Goal: Check status: Check status

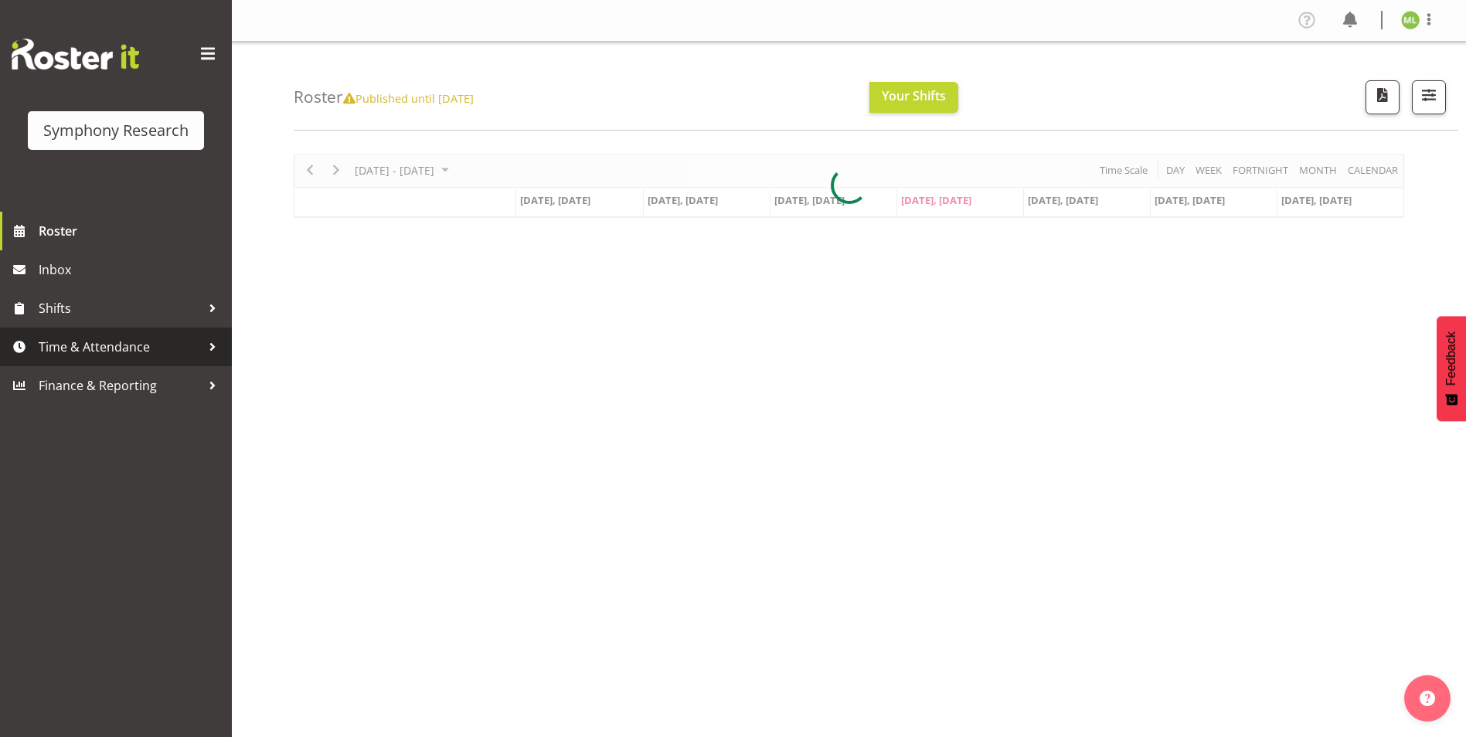
click at [212, 350] on div at bounding box center [212, 346] width 23 height 23
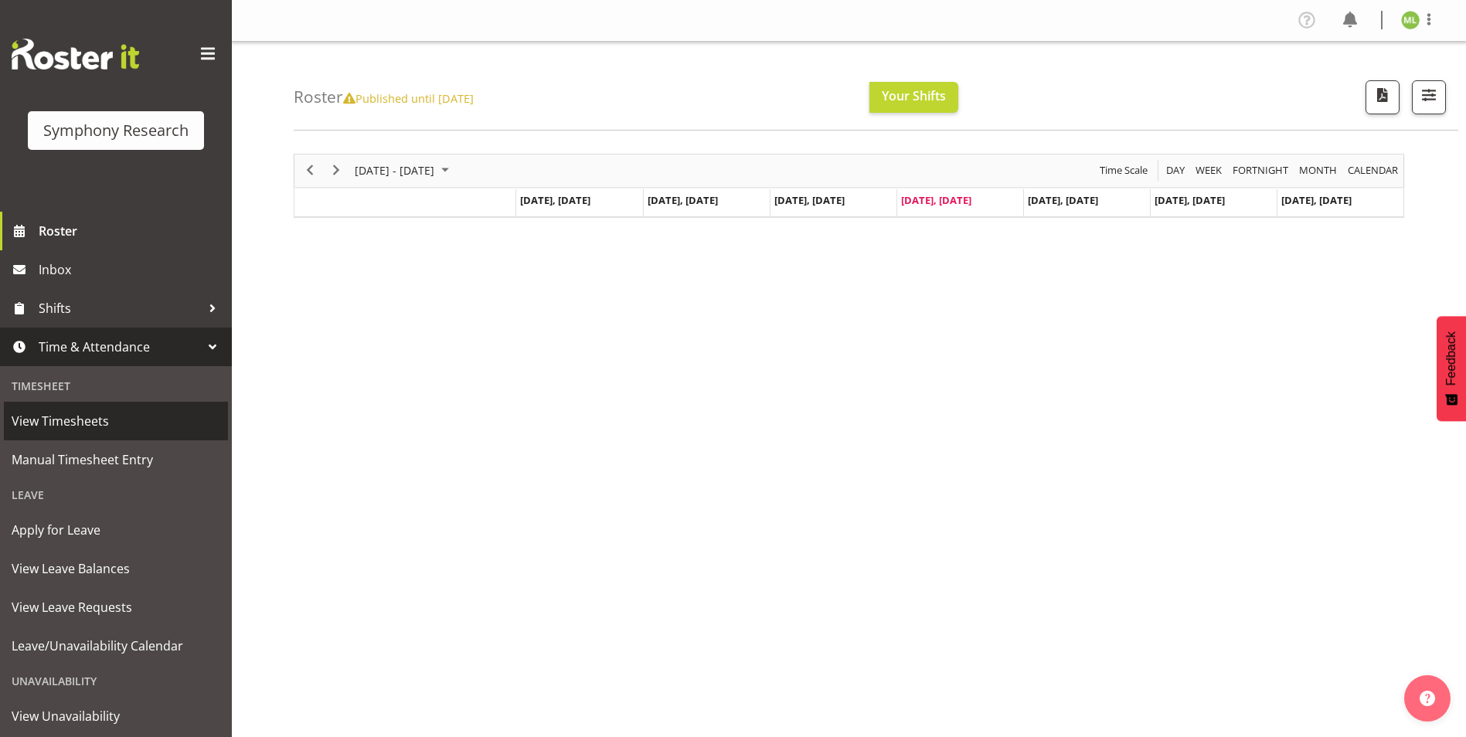
click at [87, 425] on span "View Timesheets" at bounding box center [116, 421] width 209 height 23
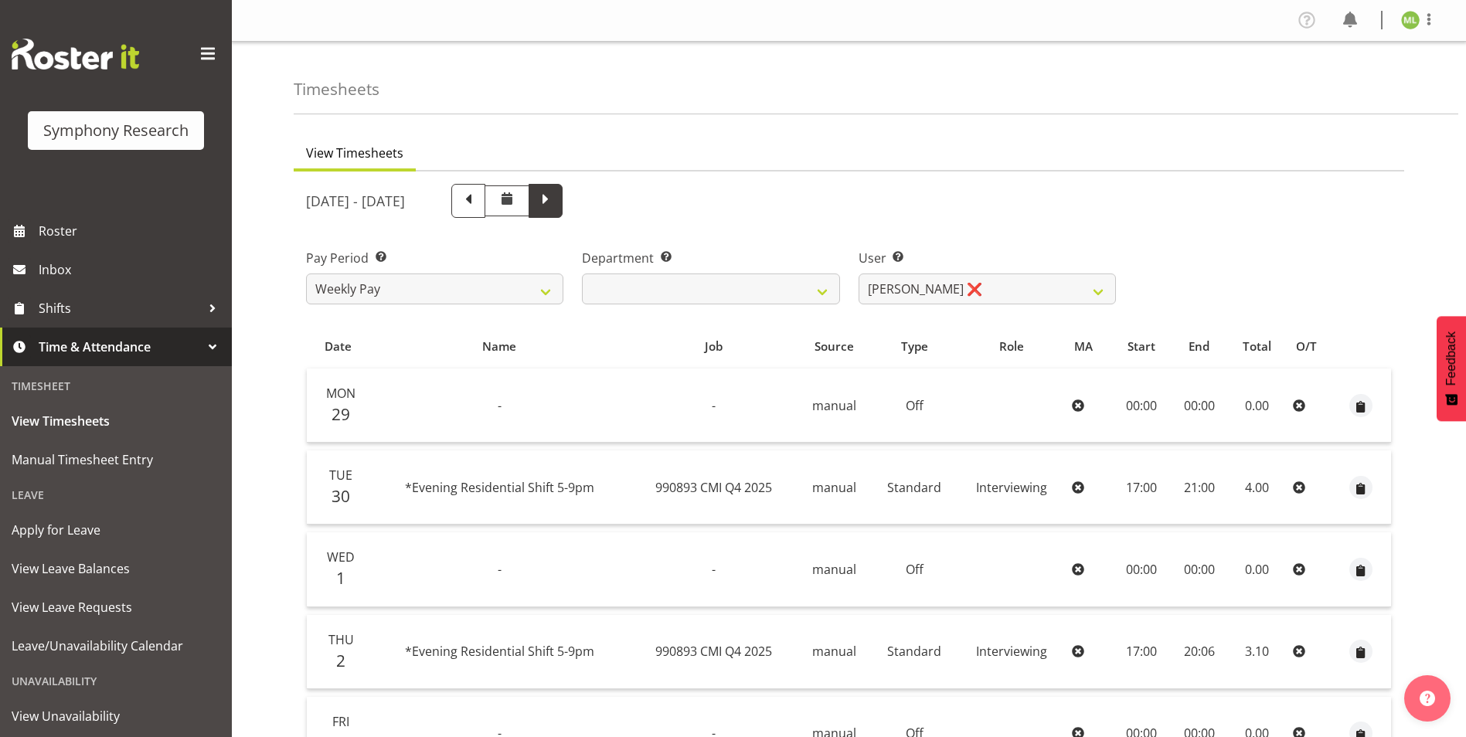
click at [556, 205] on span at bounding box center [546, 199] width 20 height 20
select select
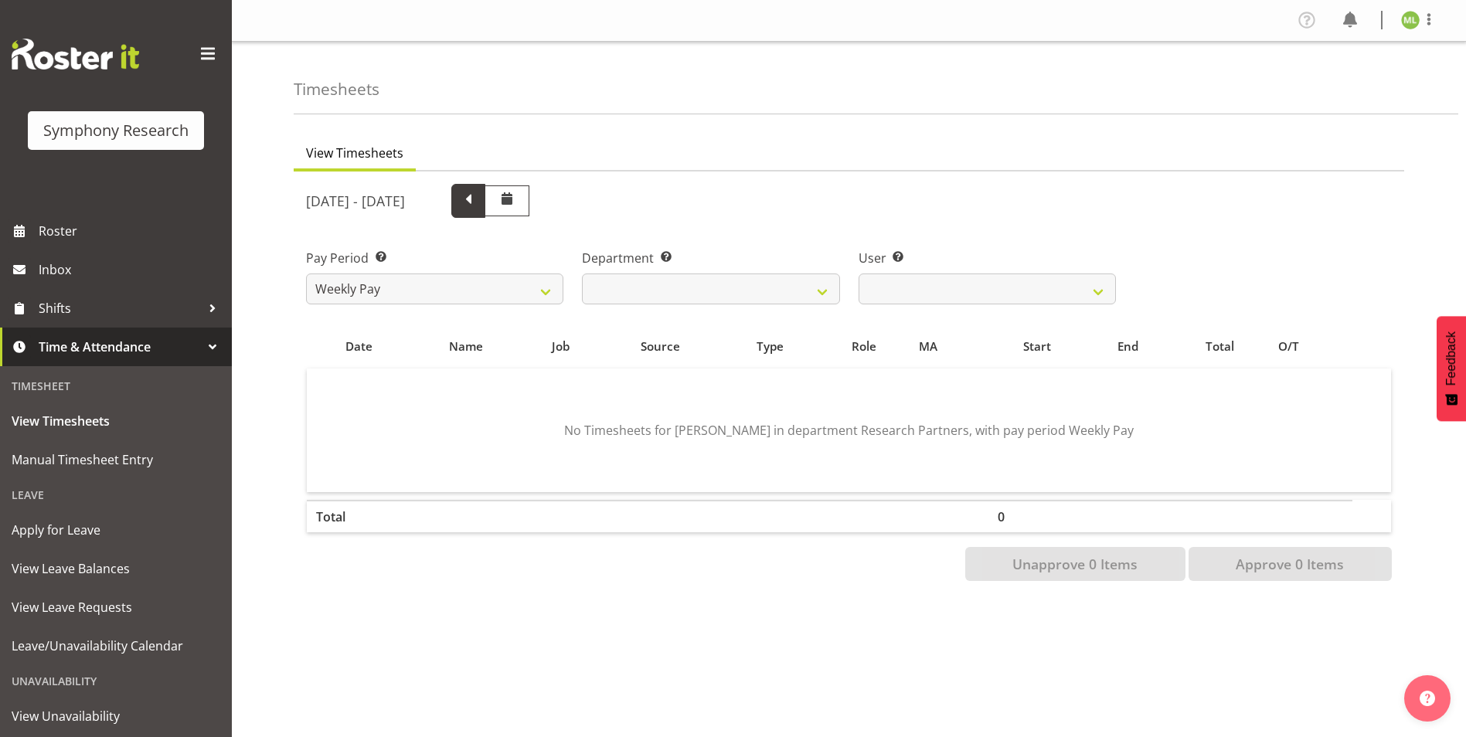
click at [478, 203] on span at bounding box center [468, 199] width 20 height 20
select select
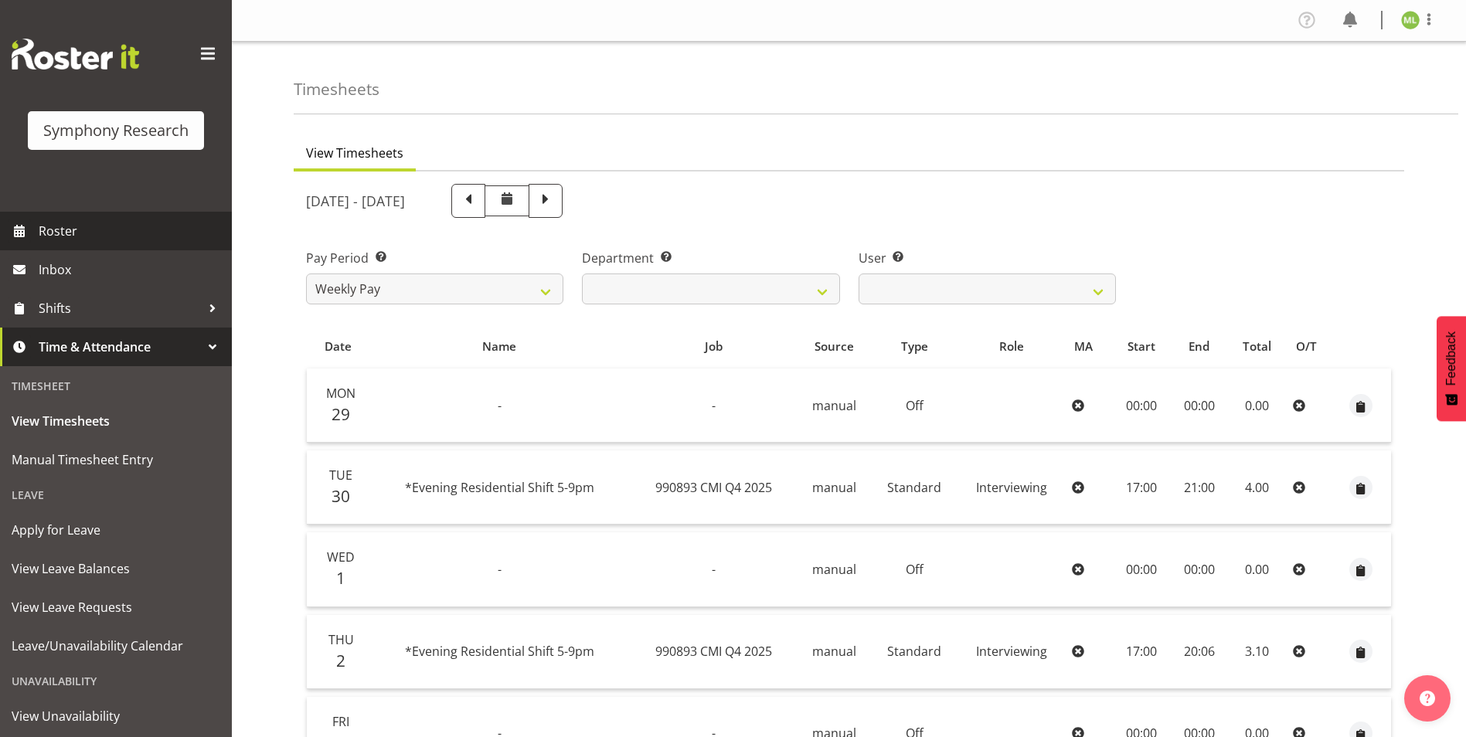
click at [47, 238] on span "Roster" at bounding box center [132, 231] width 186 height 23
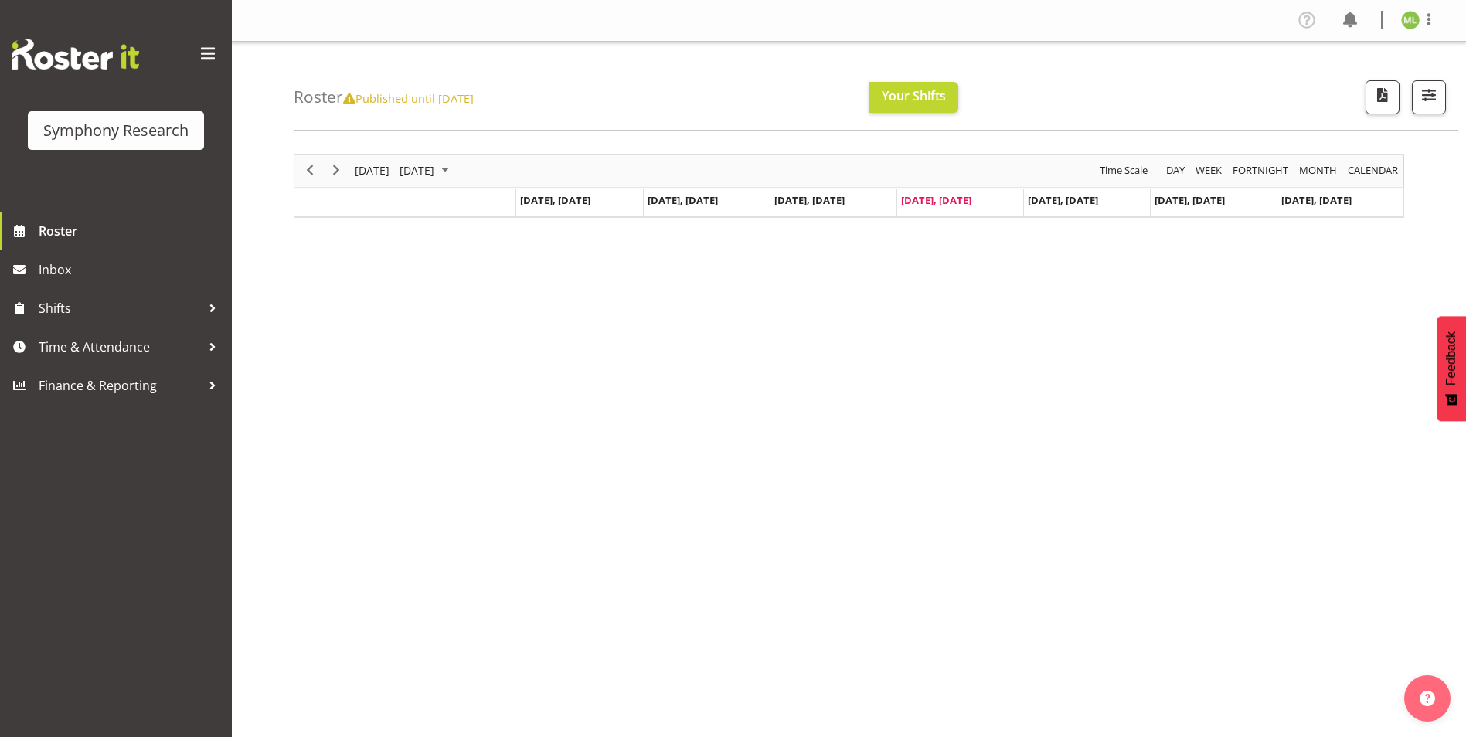
click at [652, 441] on div "October 06 - 12, 2025 Today Day Week Fortnight Month calendar Month Agenda Time…" at bounding box center [880, 451] width 1173 height 618
